Goal: Information Seeking & Learning: Learn about a topic

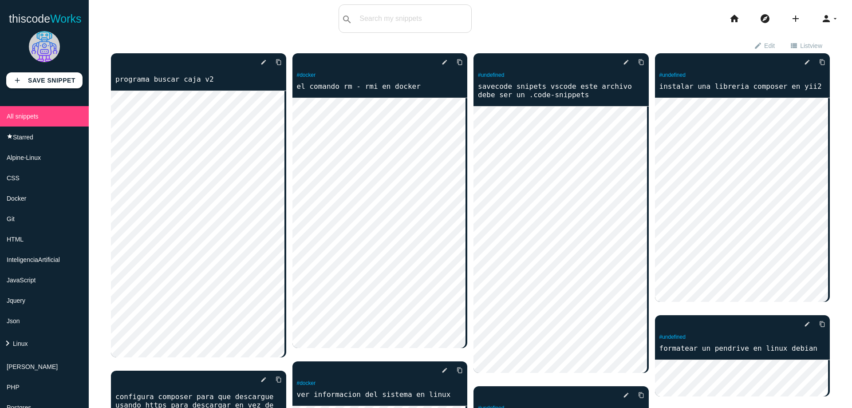
scroll to position [106, 0]
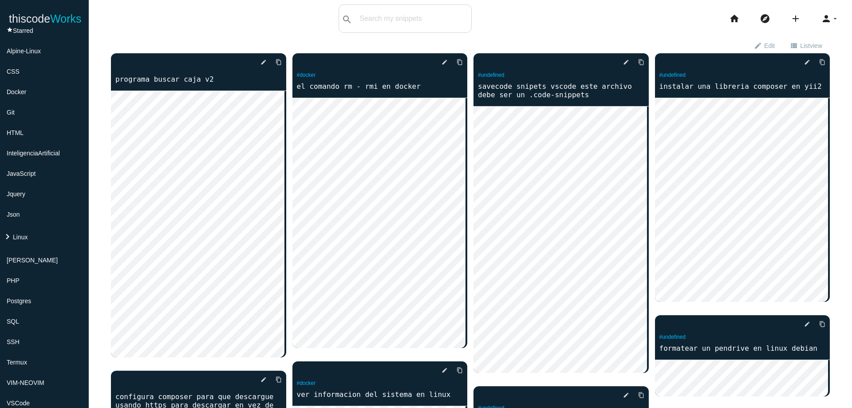
click at [31, 280] on li "PHP" at bounding box center [44, 280] width 89 height 20
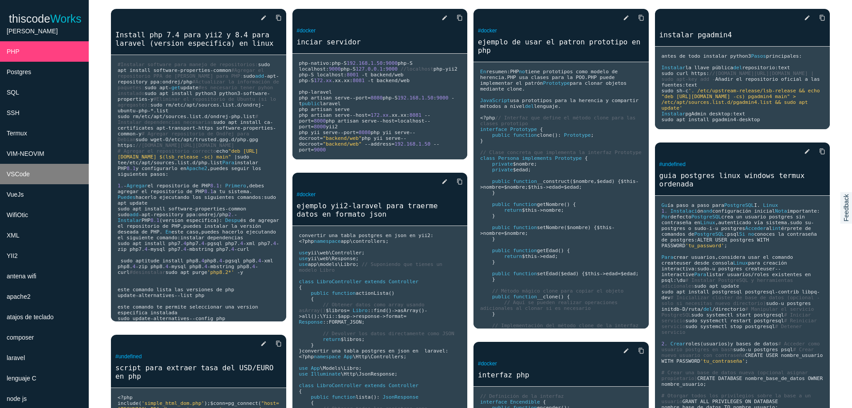
scroll to position [404, 0]
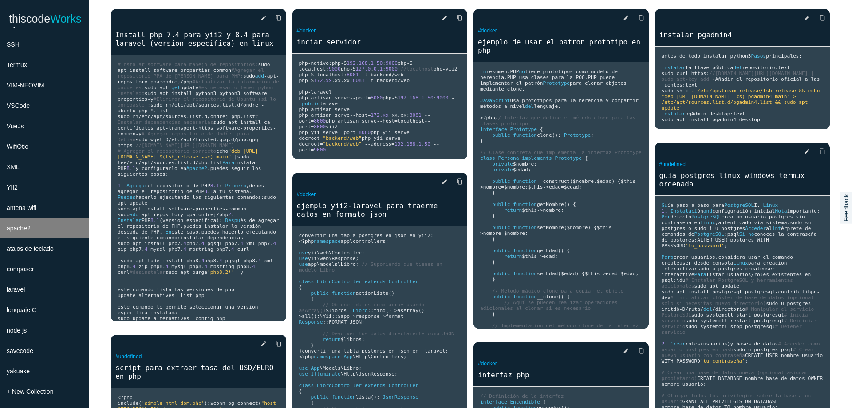
click at [56, 231] on li "apache2" at bounding box center [44, 228] width 89 height 20
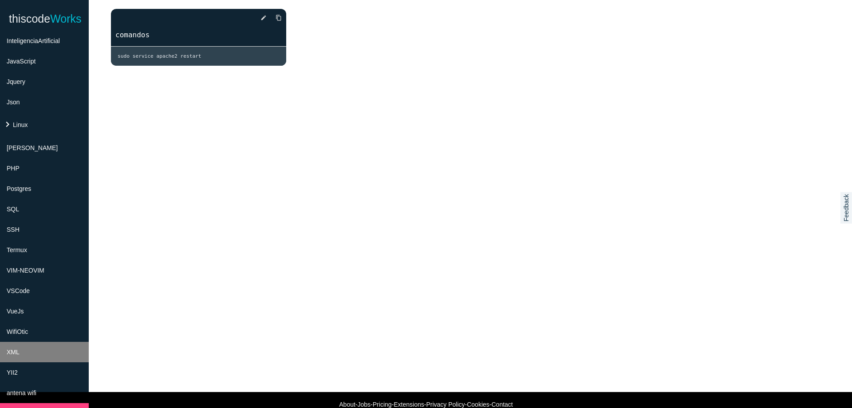
scroll to position [191, 0]
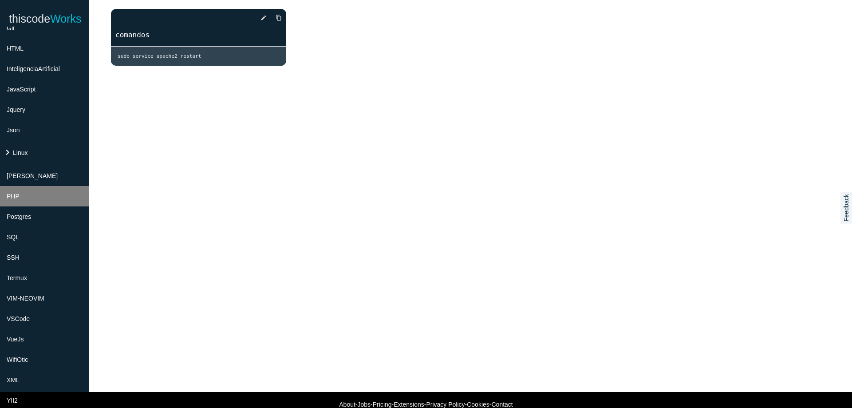
click at [31, 188] on li "PHP" at bounding box center [44, 196] width 89 height 20
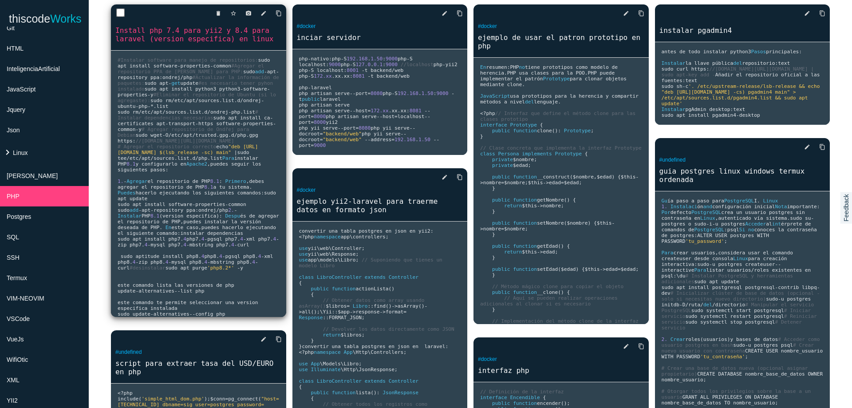
click at [180, 121] on span "# Instalar dependencias necesarias" at bounding box center [190, 115] width 144 height 12
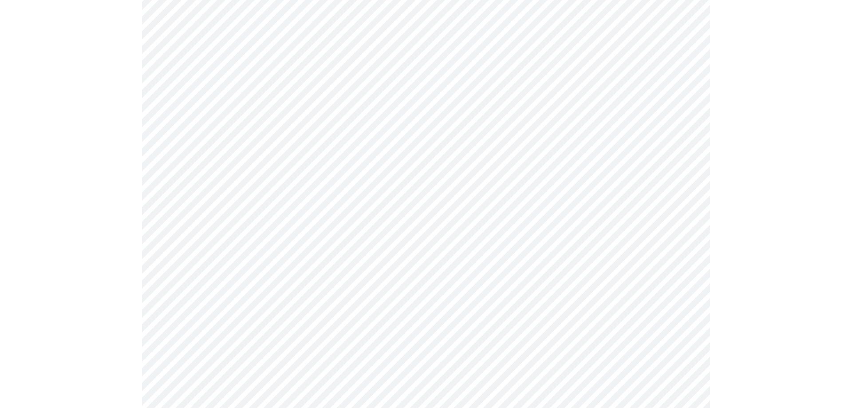
scroll to position [213, 0]
click at [793, 154] on div "Install php 7.4 para yii2 y 8.4 para laravel (version especifica) en linux thum…" at bounding box center [426, 219] width 834 height 742
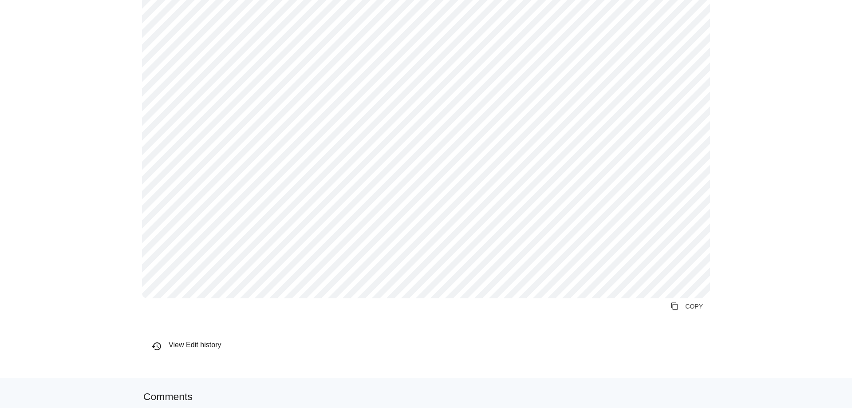
scroll to position [373, 0]
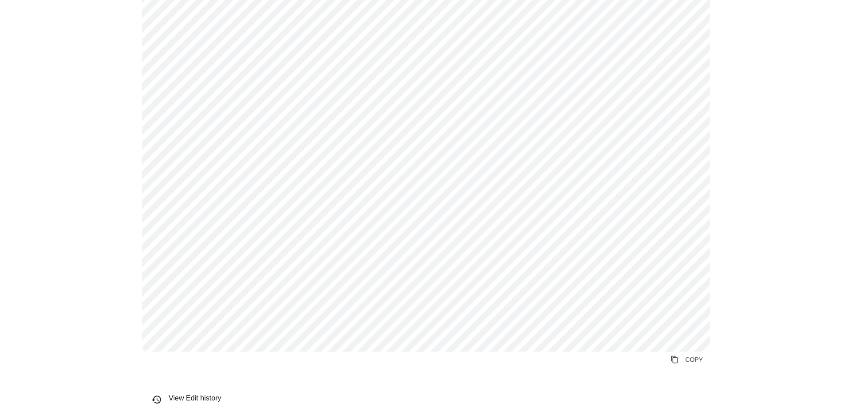
click at [67, 145] on div "Install php 7.4 para yii2 y 8.4 para laravel (version especifica) en linux thum…" at bounding box center [426, 60] width 834 height 742
click at [72, 27] on div "Install php 7.4 para yii2 y 8.4 para laravel (version especifica) en linux thum…" at bounding box center [426, 60] width 834 height 742
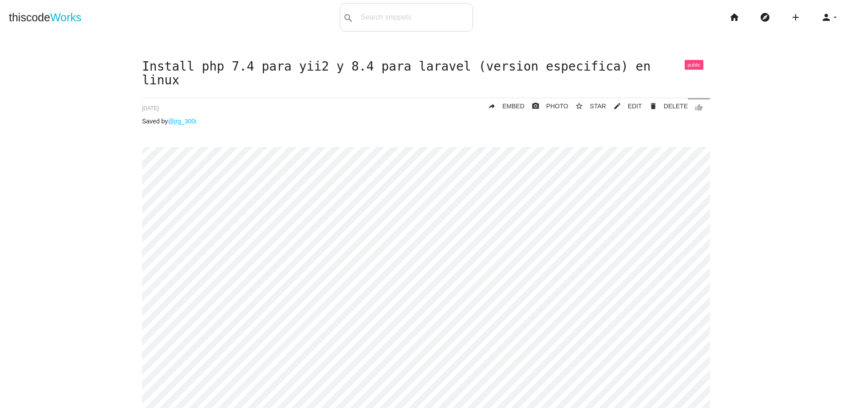
scroll to position [0, 0]
